Goal: Check status: Check status

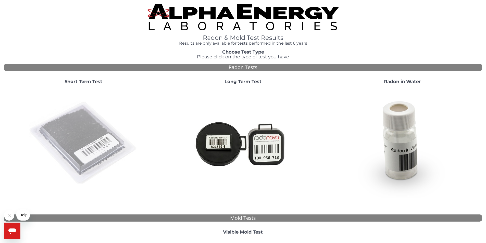
click at [99, 142] on img at bounding box center [84, 143] width 110 height 110
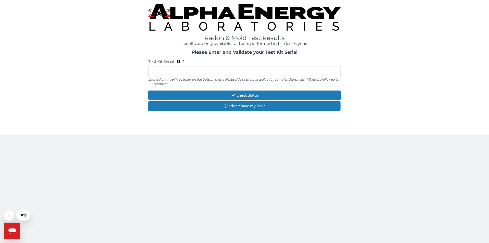
paste input "FE480193"
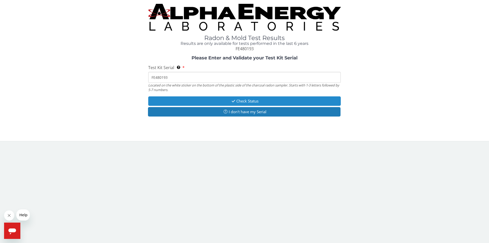
type input "FE480193"
click at [248, 100] on button "Check Status" at bounding box center [244, 100] width 193 height 9
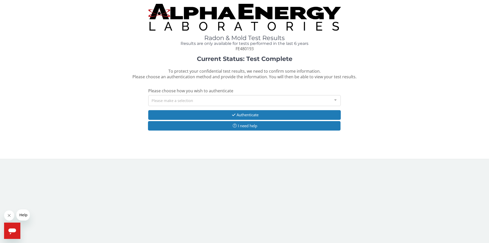
click at [336, 98] on div at bounding box center [336, 100] width 10 height 10
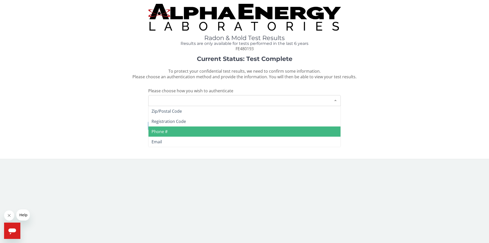
click at [244, 128] on span "Phone #" at bounding box center [245, 131] width 192 height 10
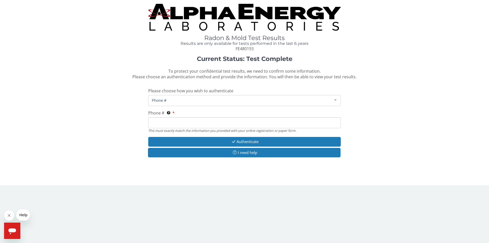
click at [190, 121] on input "Phone # This must exactly match the information you provided with your online r…" at bounding box center [244, 122] width 193 height 11
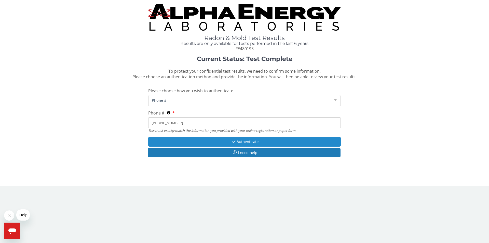
type input "[PHONE_NUMBER]"
click at [261, 143] on button "Authenticate" at bounding box center [244, 141] width 193 height 9
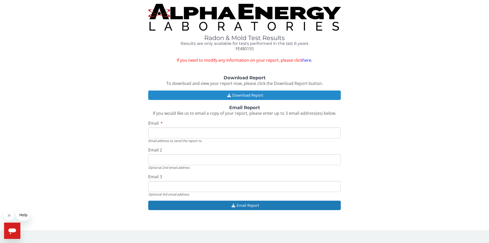
click at [238, 98] on button "Download Report" at bounding box center [244, 94] width 193 height 9
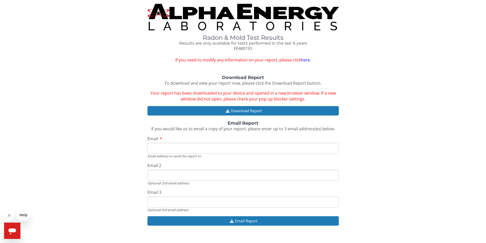
click at [175, 149] on input "Email" at bounding box center [242, 148] width 191 height 11
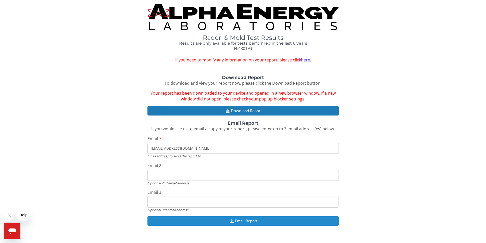
type input "[EMAIL_ADDRESS][DOMAIN_NAME]"
click at [244, 222] on button "Email Report" at bounding box center [242, 220] width 191 height 9
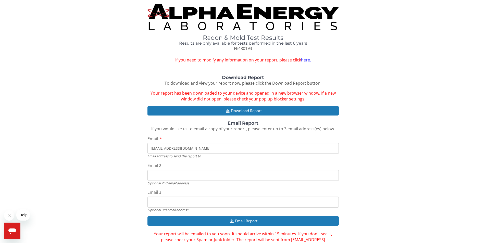
scroll to position [20, 0]
